Goal: Task Accomplishment & Management: Use online tool/utility

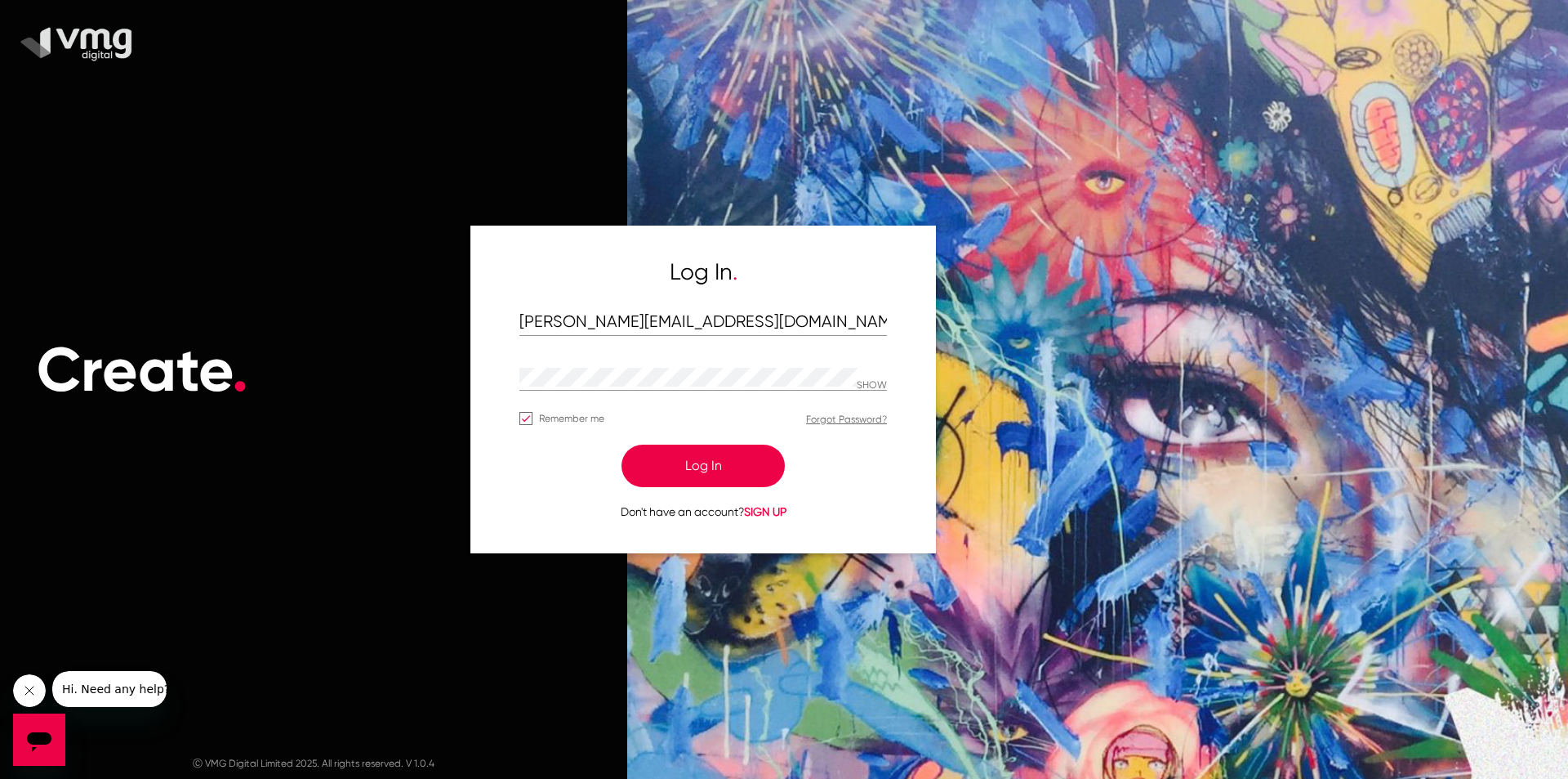
click at [709, 462] on button "Log In" at bounding box center [703, 465] width 163 height 42
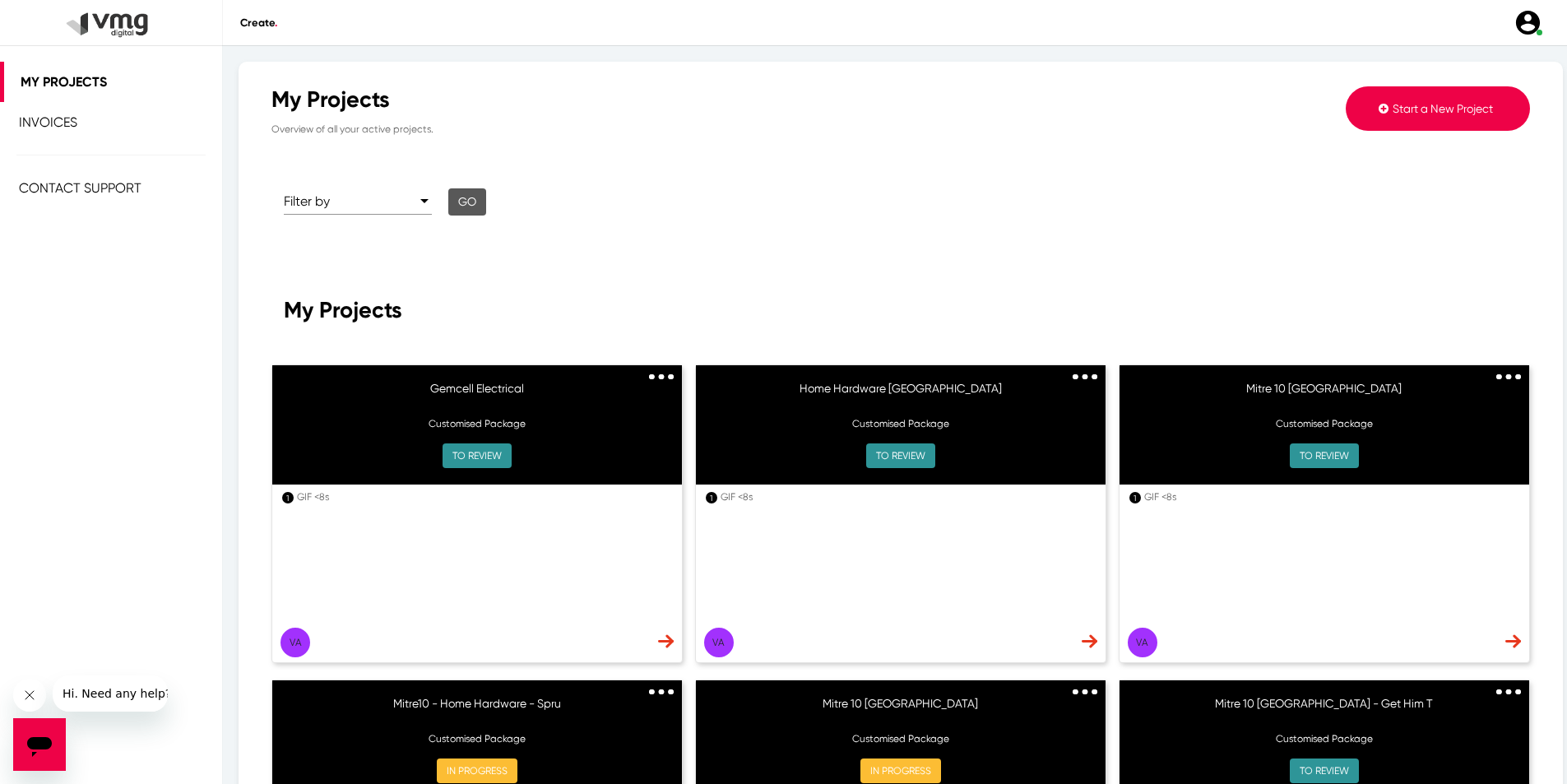
click at [658, 377] on img at bounding box center [661, 377] width 24 height 6
click at [665, 643] on img at bounding box center [666, 641] width 16 height 14
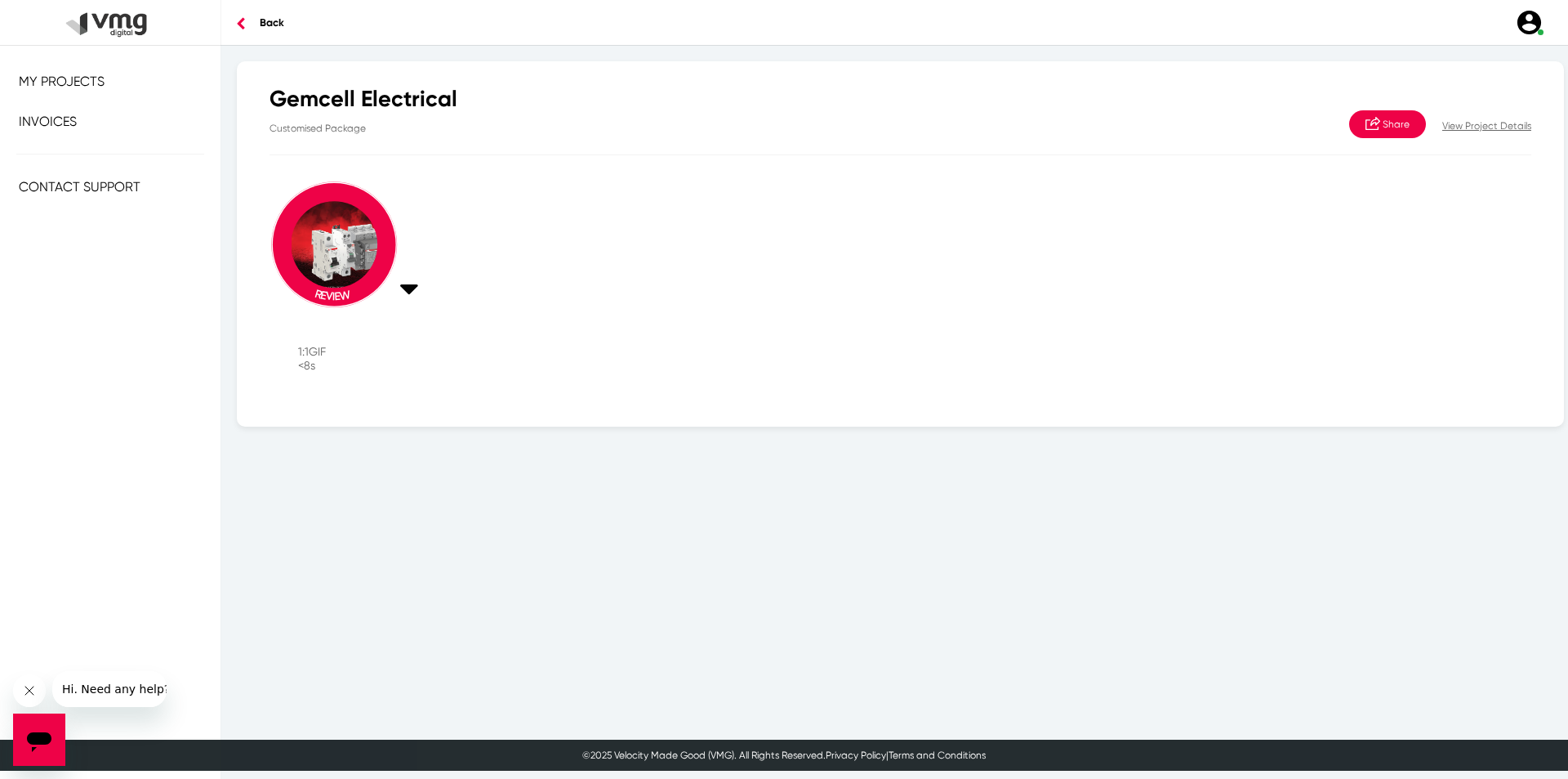
click at [1473, 132] on p "View Project Details" at bounding box center [1486, 126] width 89 height 15
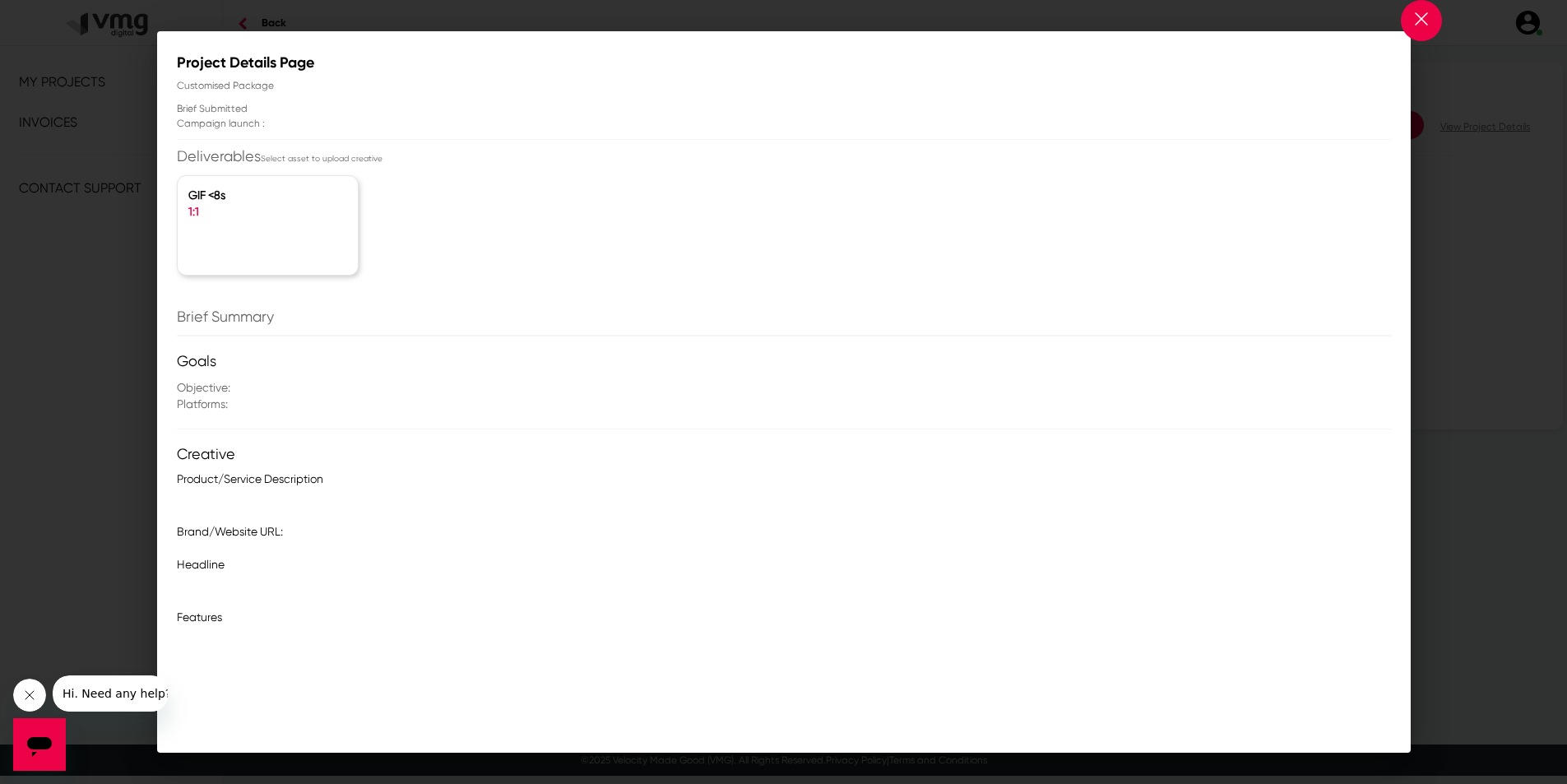
click at [1482, 126] on div at bounding box center [784, 392] width 1567 height 784
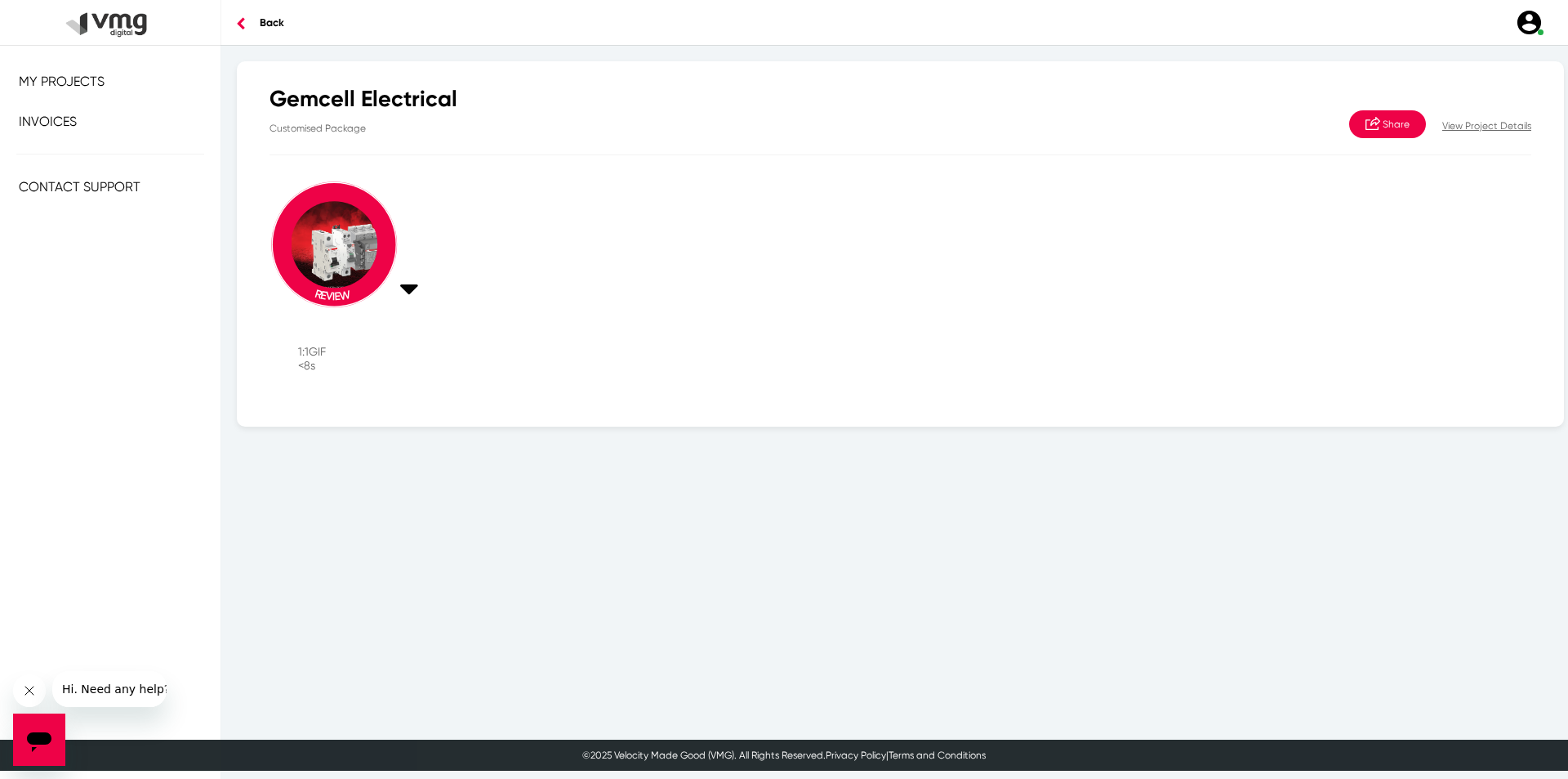
click at [1471, 122] on p "View Project Details" at bounding box center [1486, 126] width 89 height 15
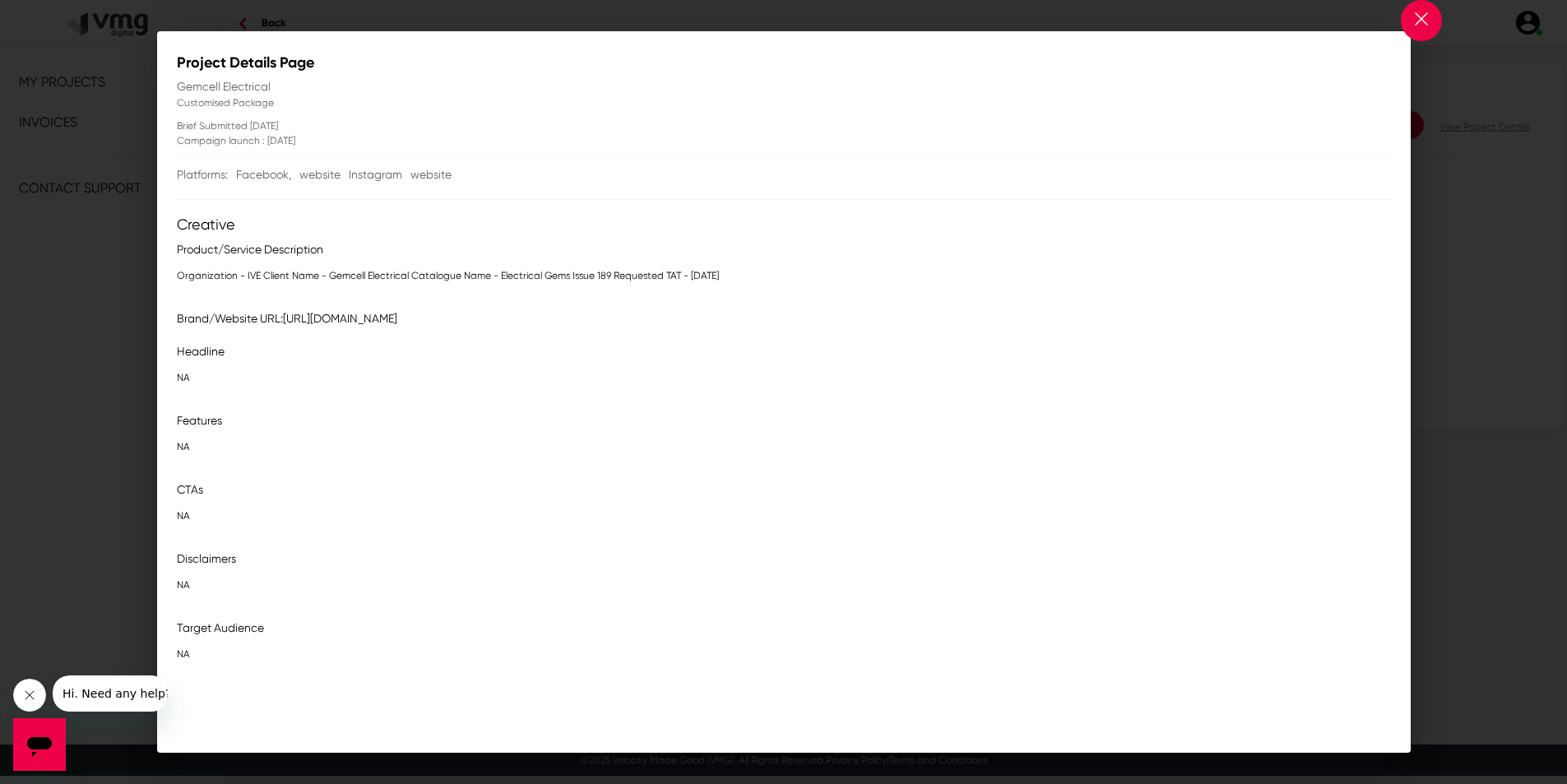
scroll to position [453, 0]
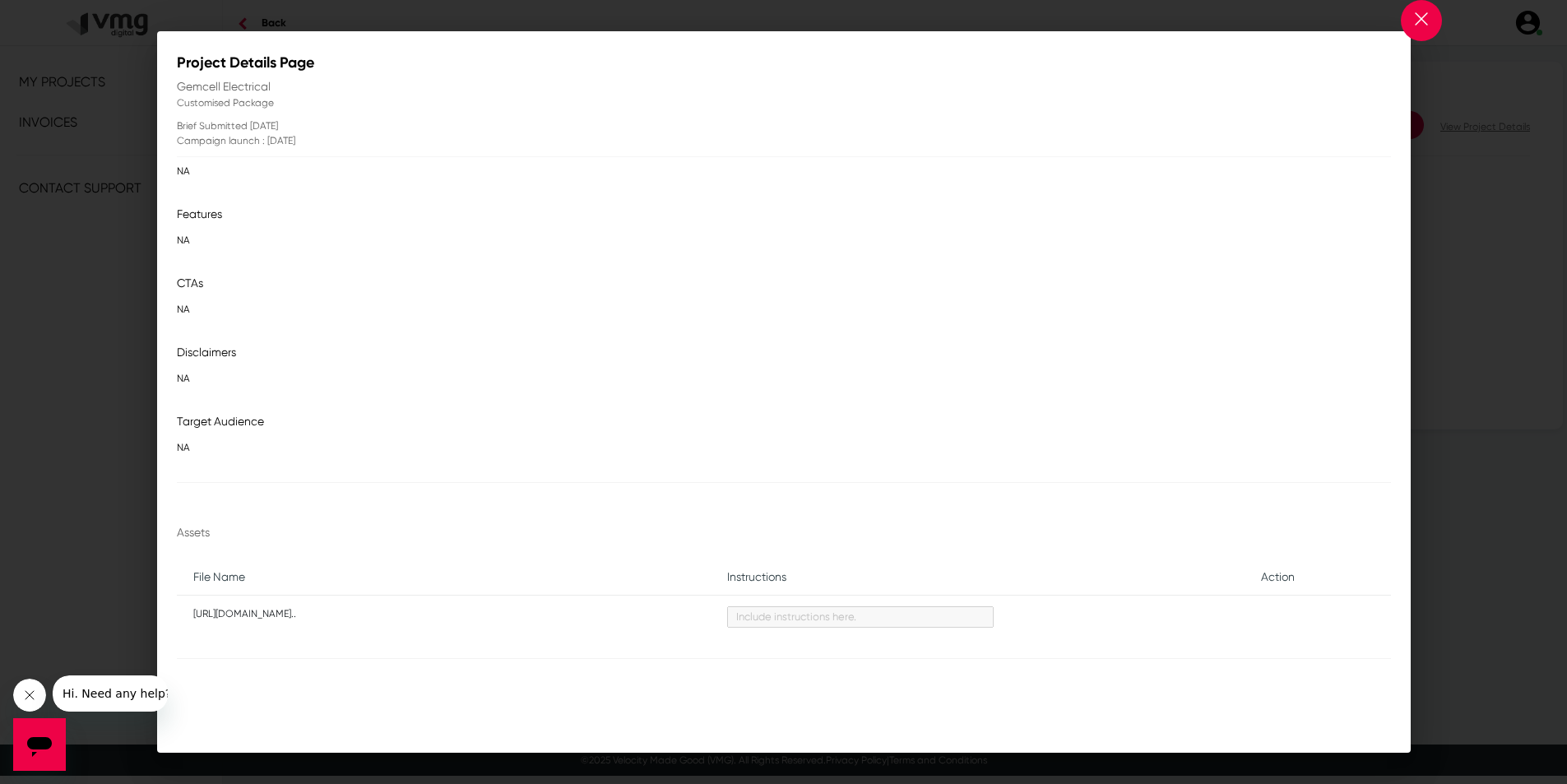
click at [336, 602] on td "[URL][DOMAIN_NAME].." at bounding box center [443, 619] width 534 height 47
click at [331, 609] on p "[URL][DOMAIN_NAME].." at bounding box center [444, 614] width 501 height 17
